Goal: Transaction & Acquisition: Book appointment/travel/reservation

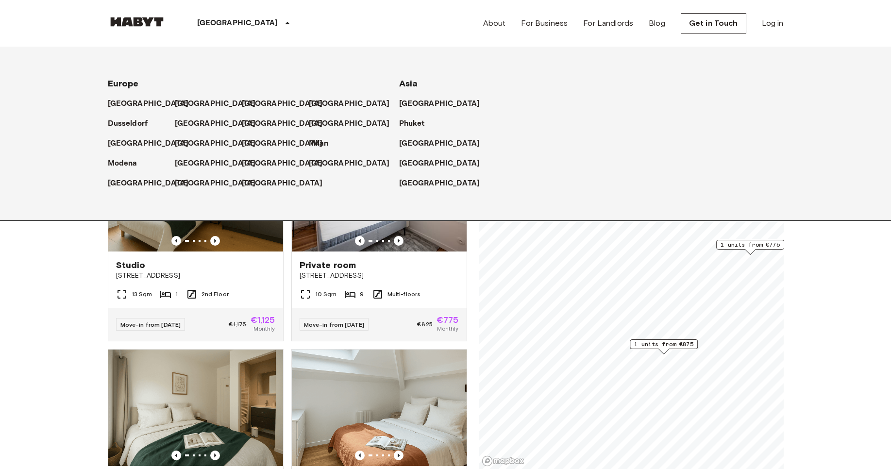
click at [282, 25] on icon at bounding box center [288, 23] width 12 height 12
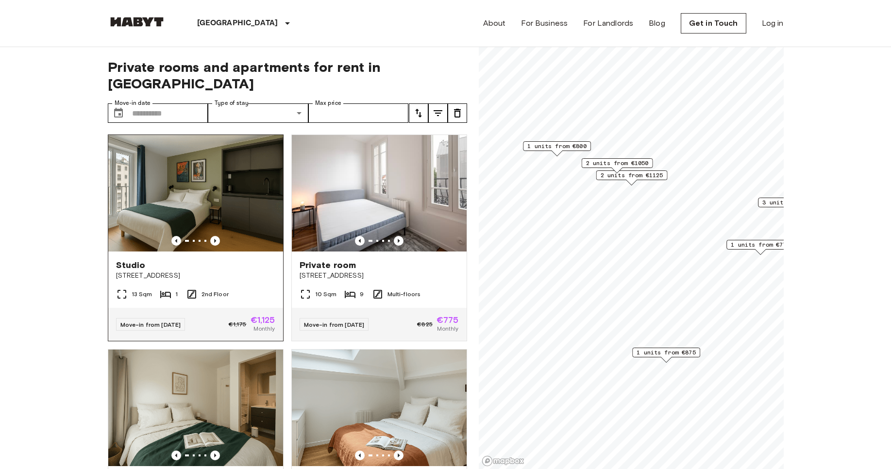
click at [160, 174] on img at bounding box center [195, 193] width 175 height 117
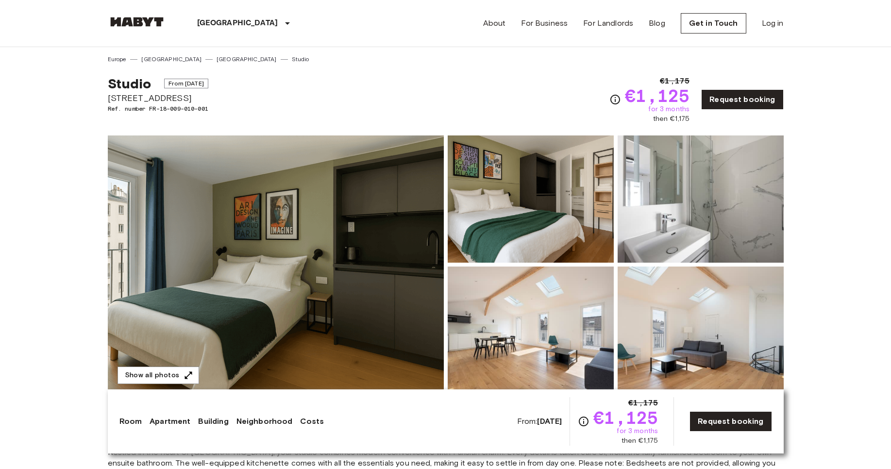
drag, startPoint x: 632, startPoint y: 208, endPoint x: 421, endPoint y: 78, distance: 247.8
click at [314, 182] on img at bounding box center [276, 264] width 336 height 258
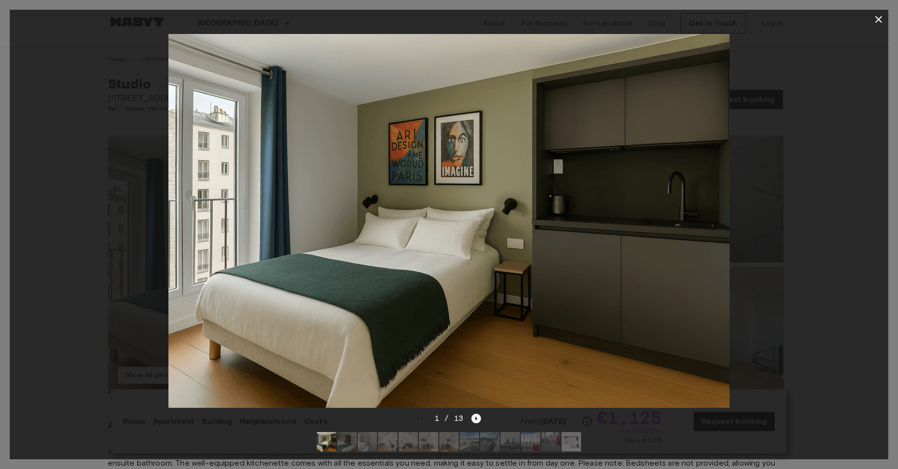
click at [474, 414] on icon "Next image" at bounding box center [476, 419] width 10 height 10
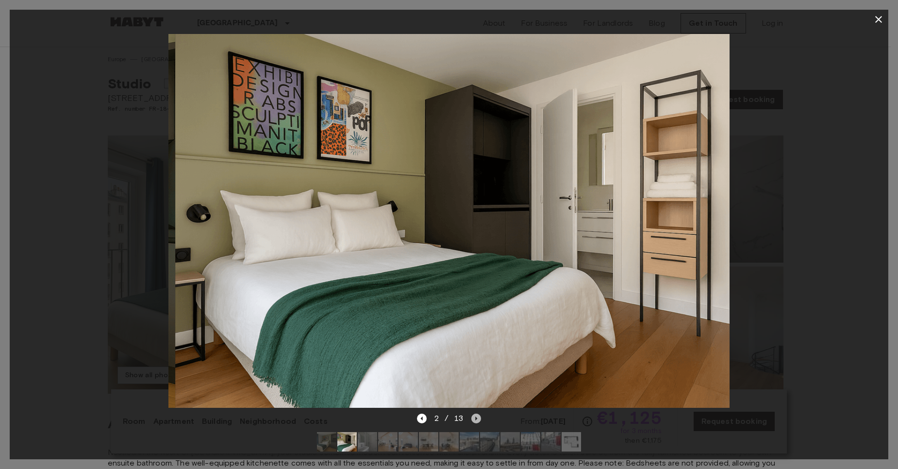
click at [474, 414] on icon "Next image" at bounding box center [476, 419] width 10 height 10
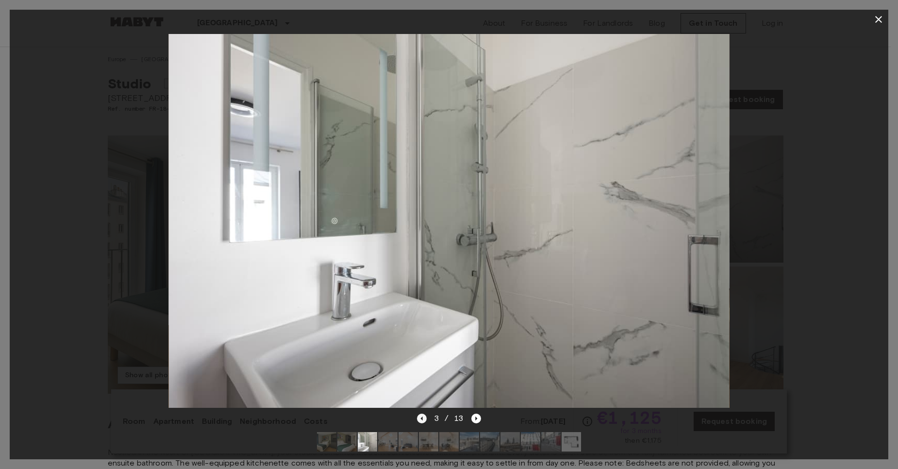
click at [421, 417] on icon "Previous image" at bounding box center [421, 419] width 2 height 4
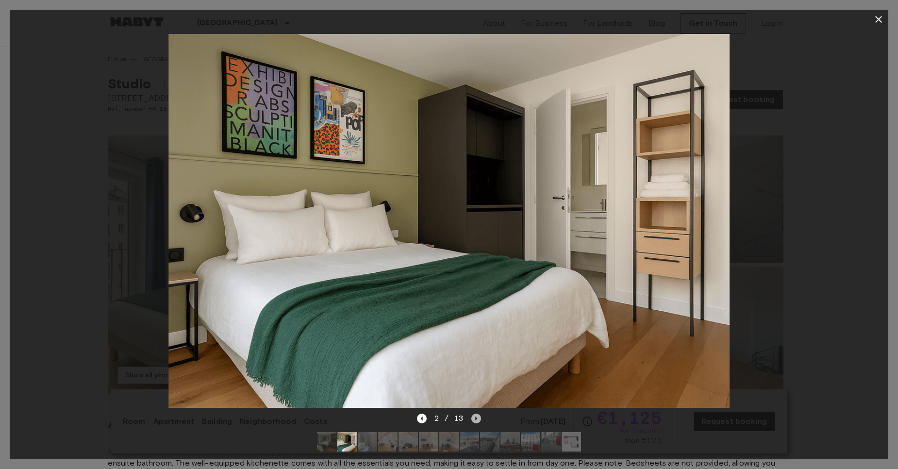
click at [474, 414] on icon "Next image" at bounding box center [476, 419] width 10 height 10
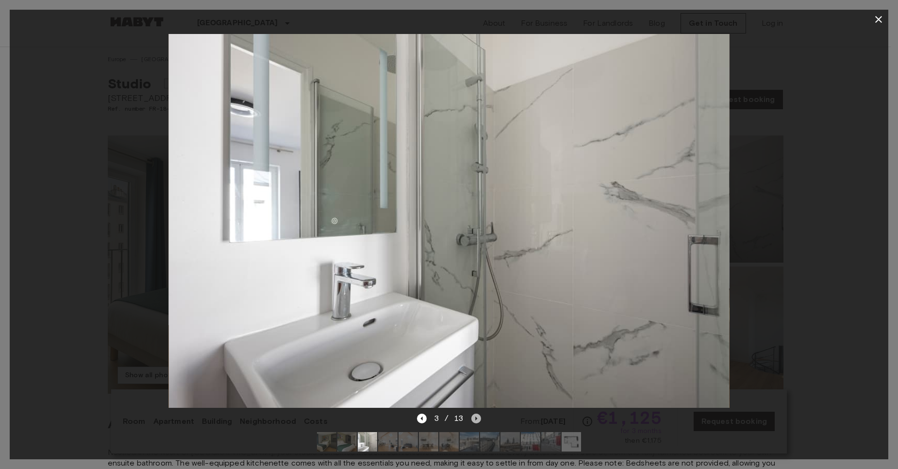
click at [474, 414] on icon "Next image" at bounding box center [476, 419] width 10 height 10
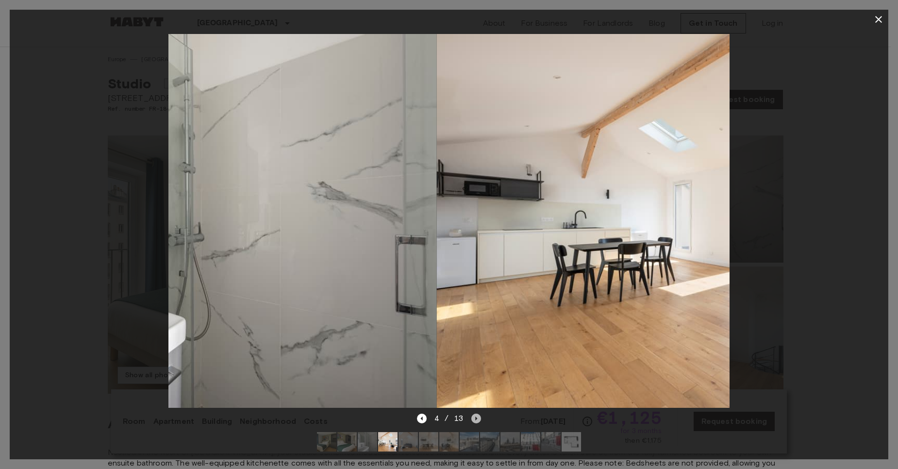
click at [474, 414] on icon "Next image" at bounding box center [476, 419] width 10 height 10
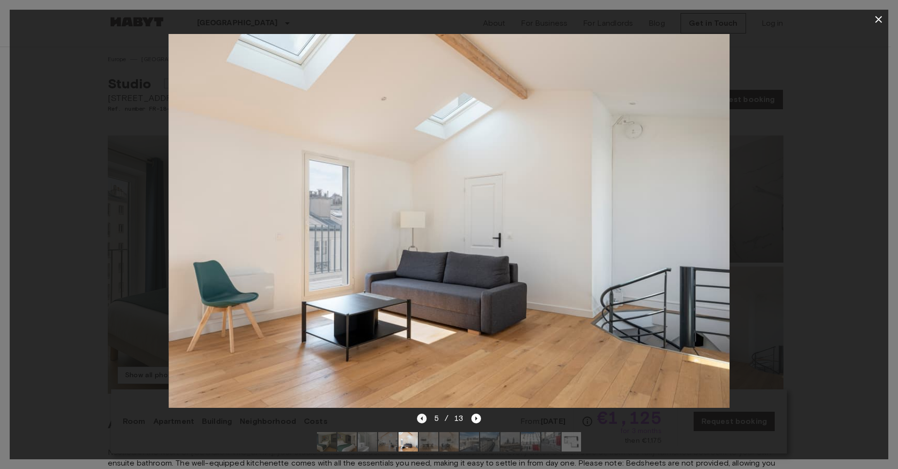
click at [420, 414] on icon "Previous image" at bounding box center [422, 419] width 10 height 10
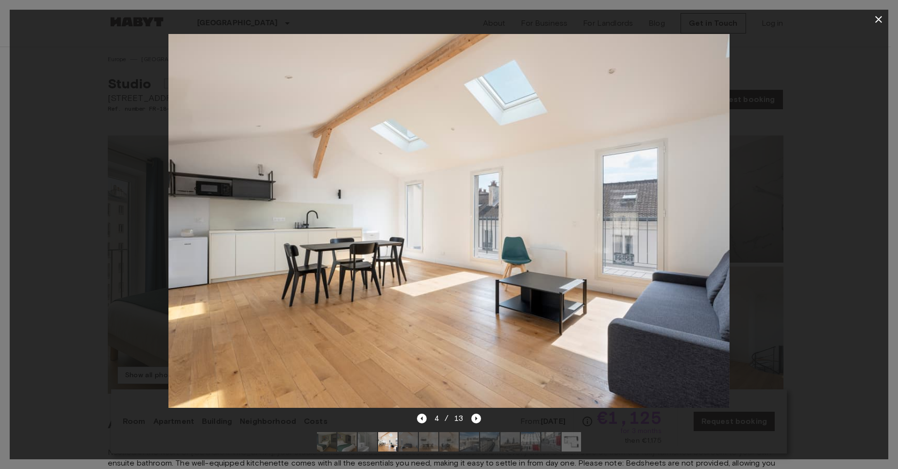
click at [475, 424] on div at bounding box center [449, 441] width 280 height 35
click at [474, 414] on icon "Next image" at bounding box center [476, 419] width 10 height 10
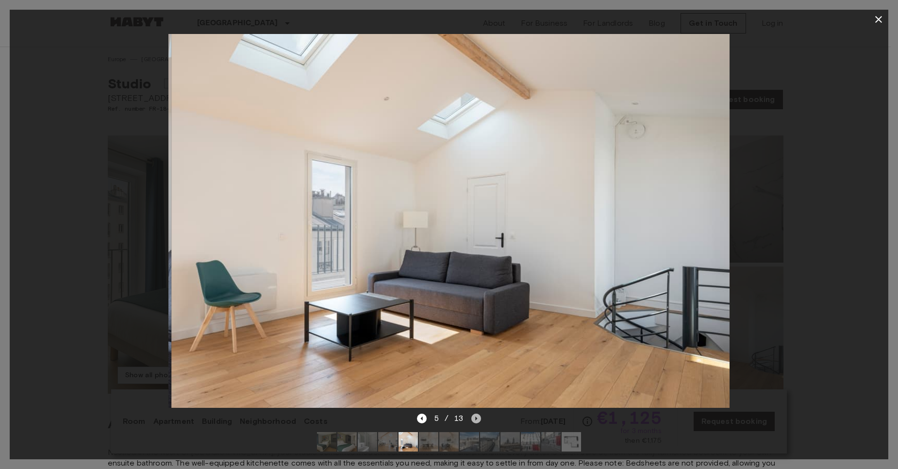
click at [474, 414] on icon "Next image" at bounding box center [476, 419] width 10 height 10
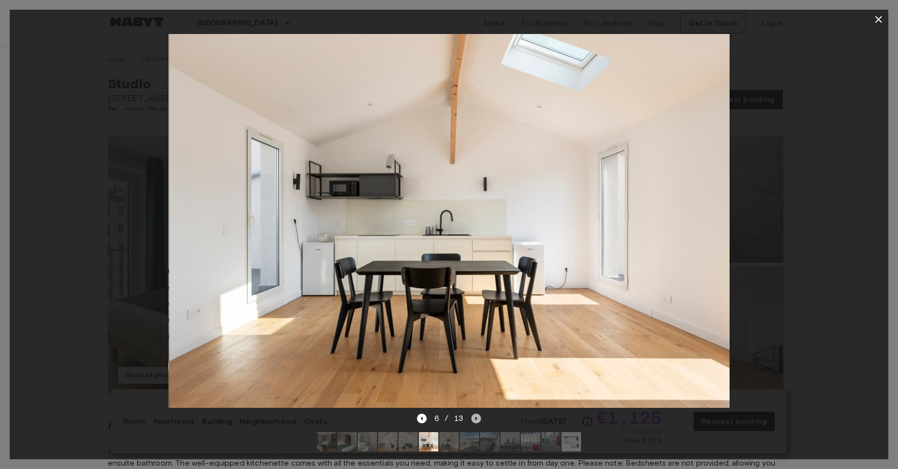
click at [474, 414] on icon "Next image" at bounding box center [476, 419] width 10 height 10
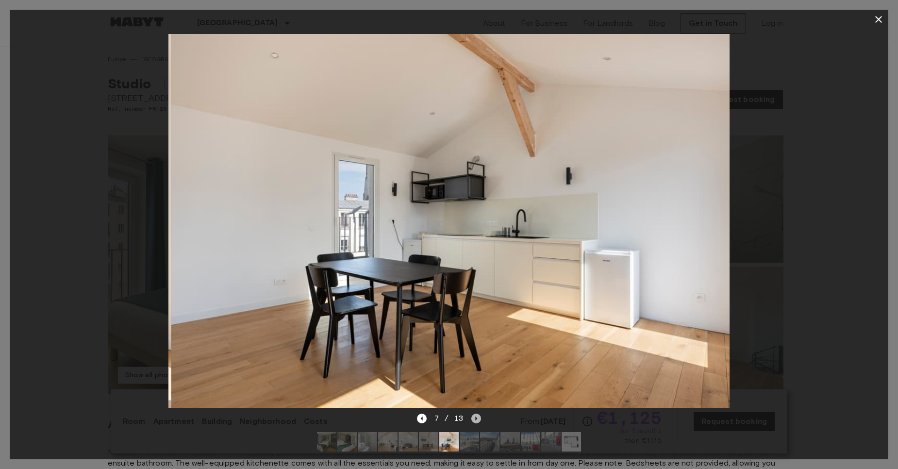
click at [474, 414] on icon "Next image" at bounding box center [476, 419] width 10 height 10
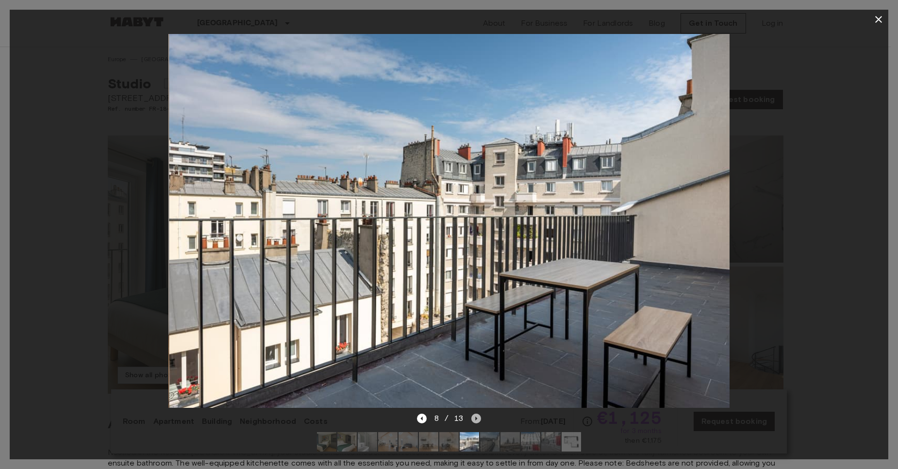
click at [474, 414] on icon "Next image" at bounding box center [476, 419] width 10 height 10
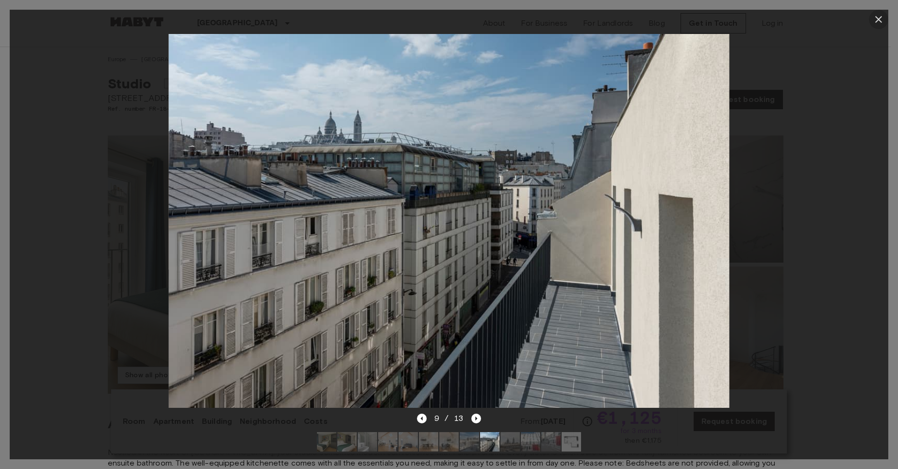
click at [880, 17] on icon "button" at bounding box center [879, 20] width 12 height 12
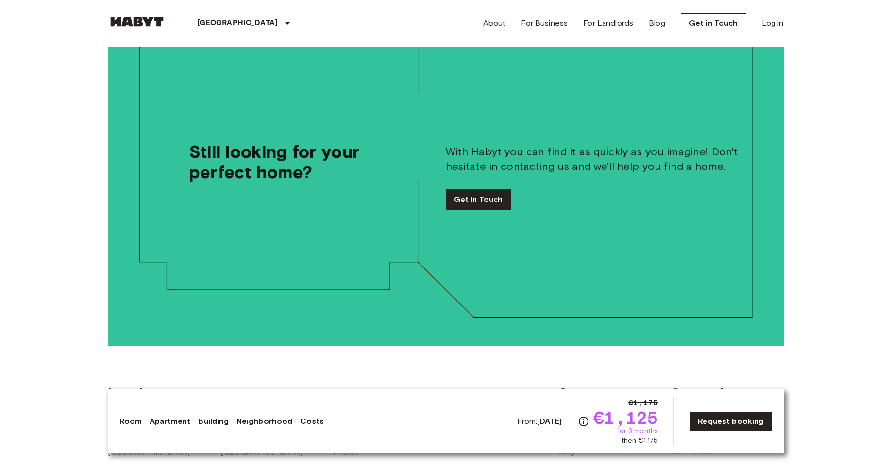
scroll to position [2038, 0]
